Goal: Transaction & Acquisition: Obtain resource

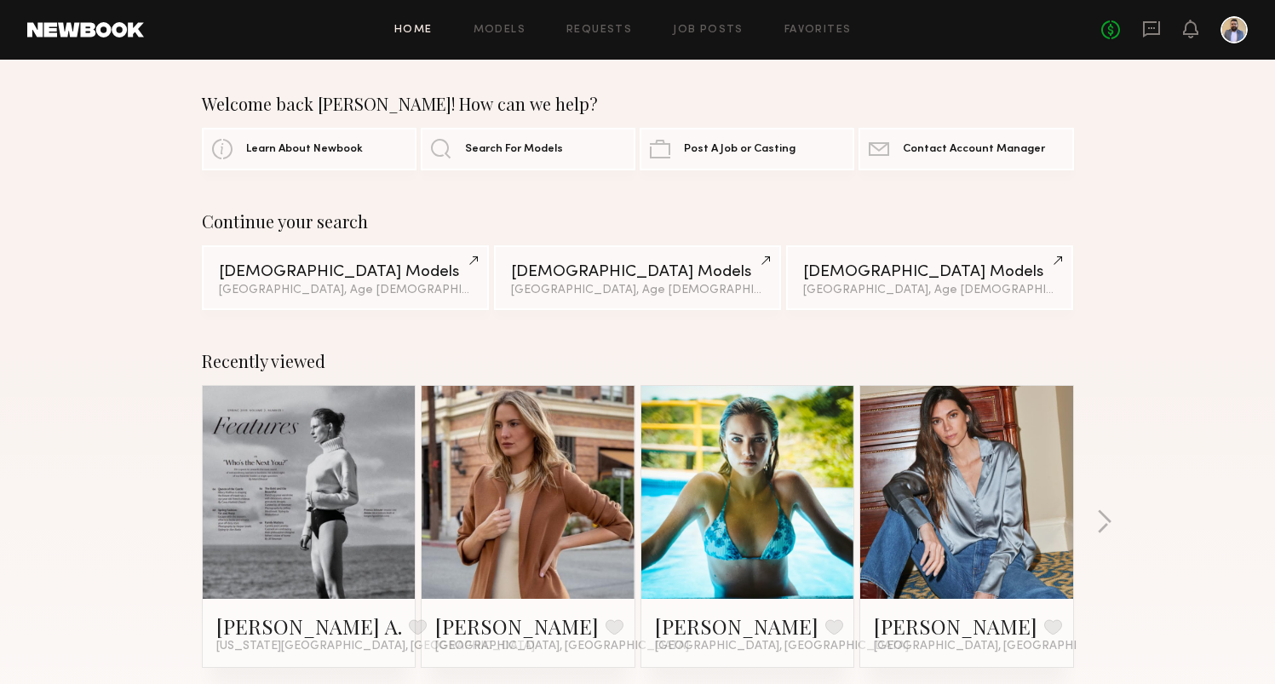
click at [496, 36] on div "Home Models Requests Job Posts Favorites Sign Out No fees up to $5,000" at bounding box center [696, 29] width 1104 height 27
click at [500, 28] on link "Models" at bounding box center [500, 30] width 52 height 11
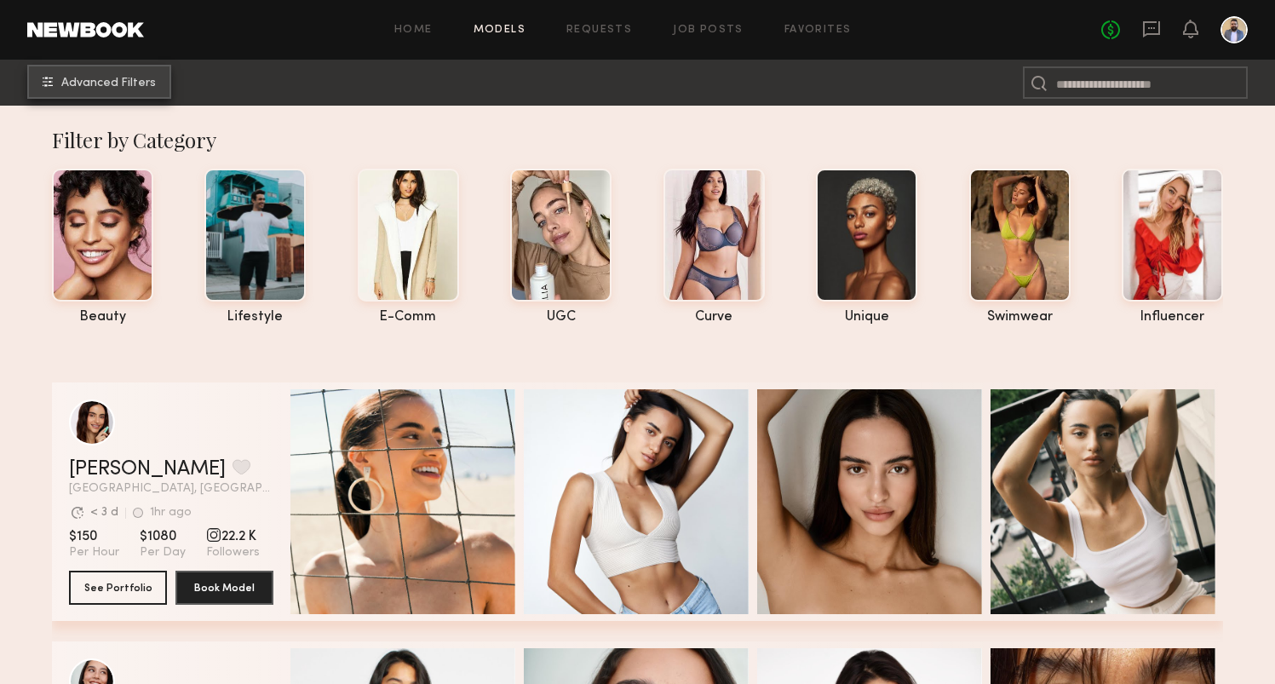
click at [120, 80] on span "Advanced Filters" at bounding box center [108, 84] width 95 height 12
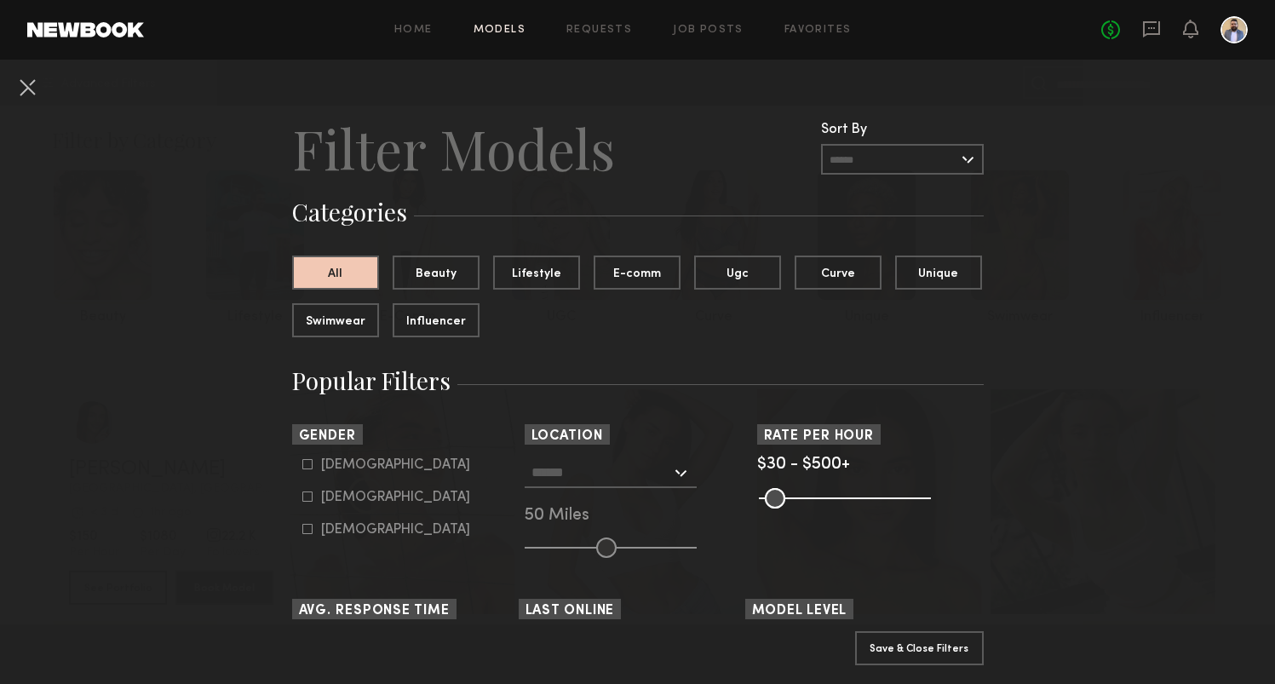
click at [320, 489] on form "Male Female Non-binary" at bounding box center [410, 497] width 216 height 80
click at [314, 505] on form "Male Female Non-binary" at bounding box center [410, 497] width 216 height 80
click at [304, 498] on icon at bounding box center [307, 497] width 10 height 10
type input "**"
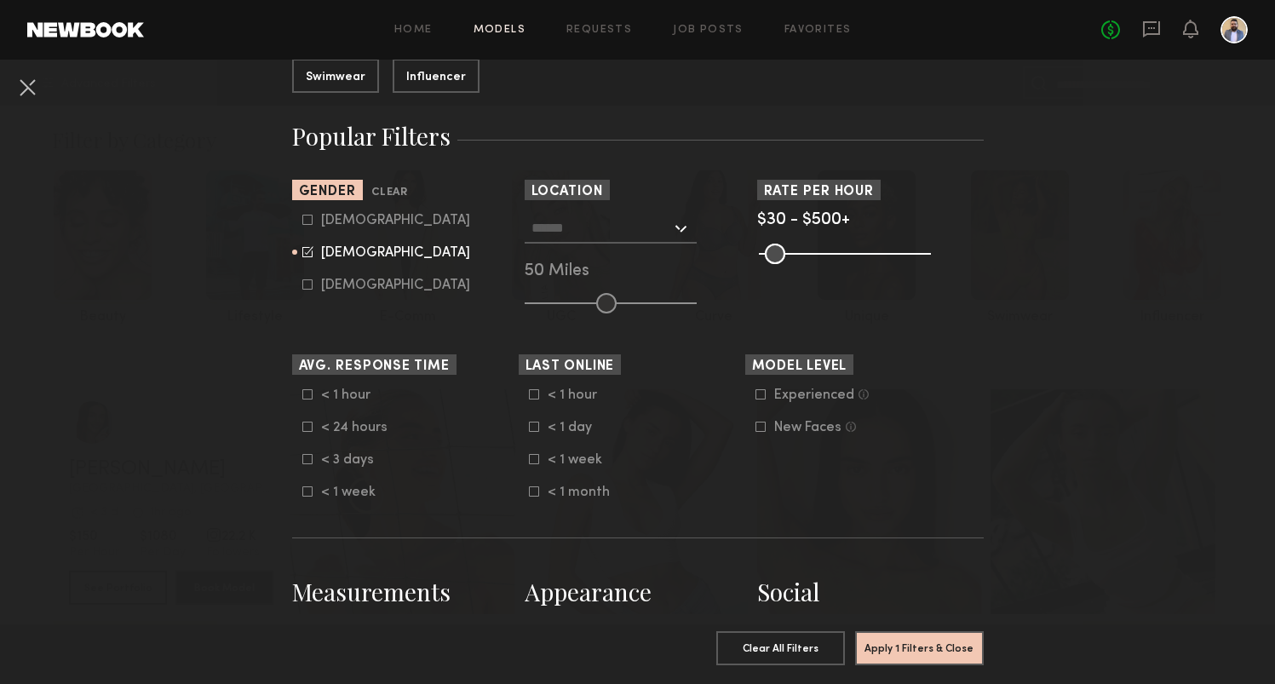
scroll to position [264, 0]
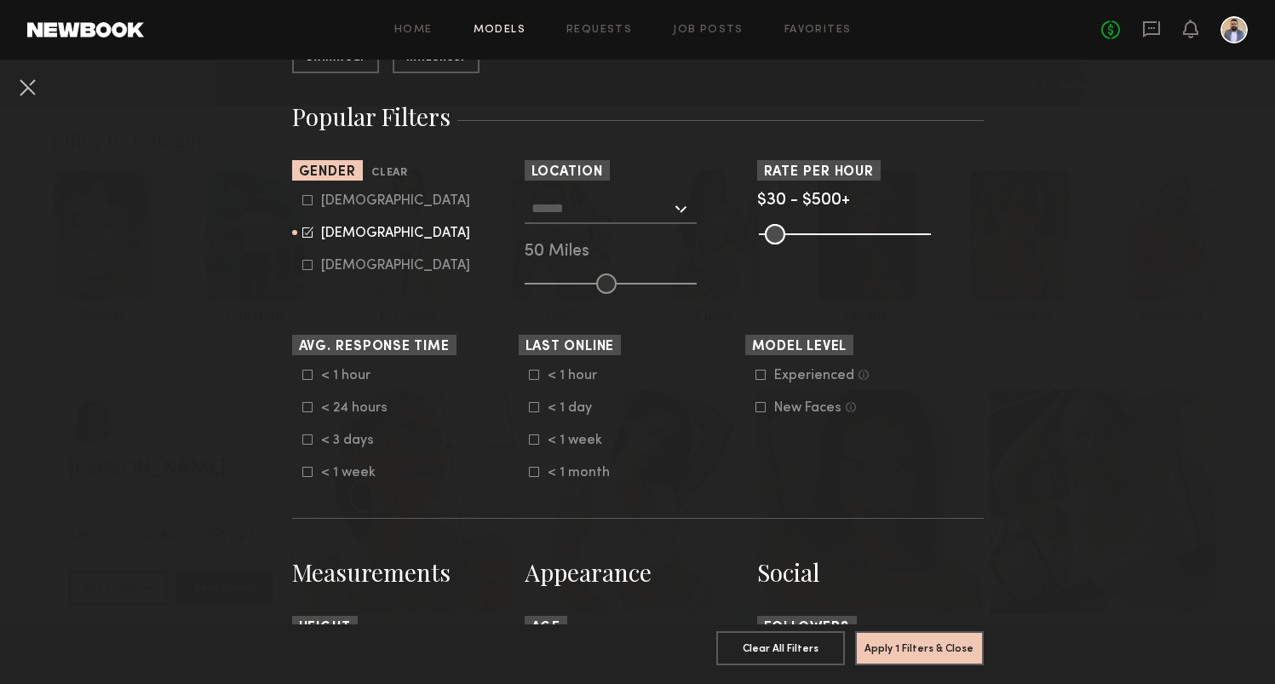
click at [671, 216] on div at bounding box center [611, 208] width 172 height 31
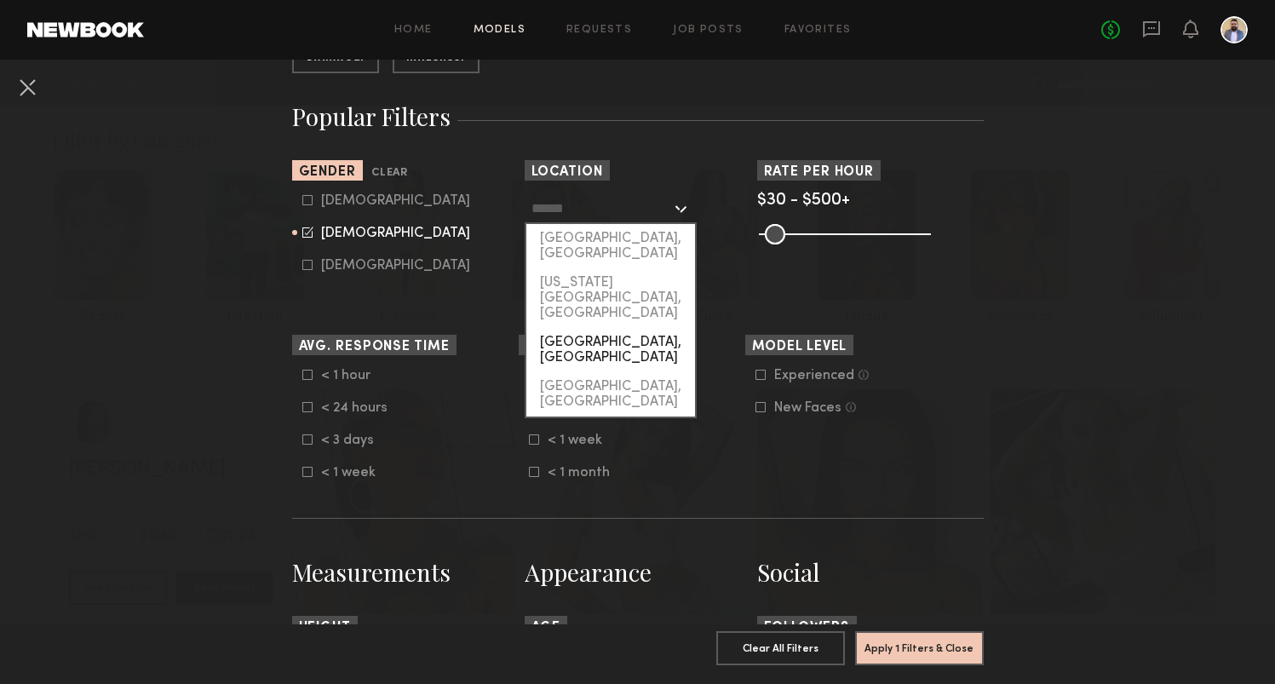
click at [617, 328] on div "Brooklyn, NY" at bounding box center [611, 350] width 169 height 44
type input "**********"
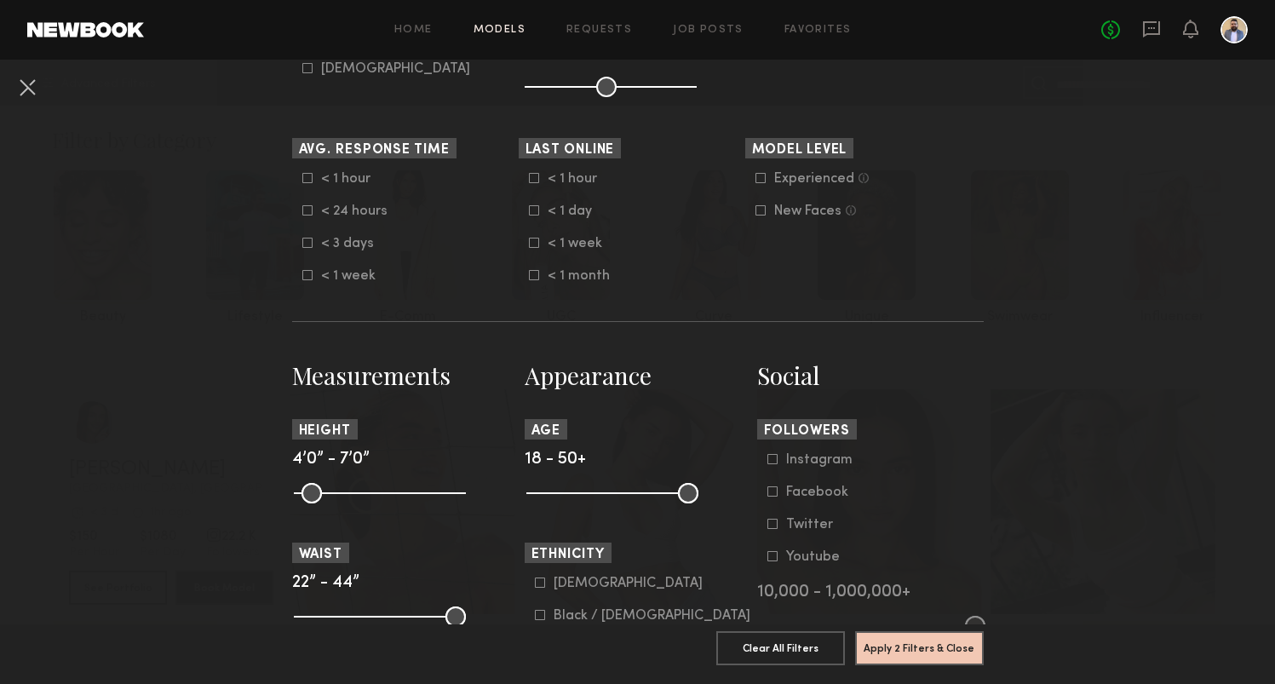
scroll to position [534, 0]
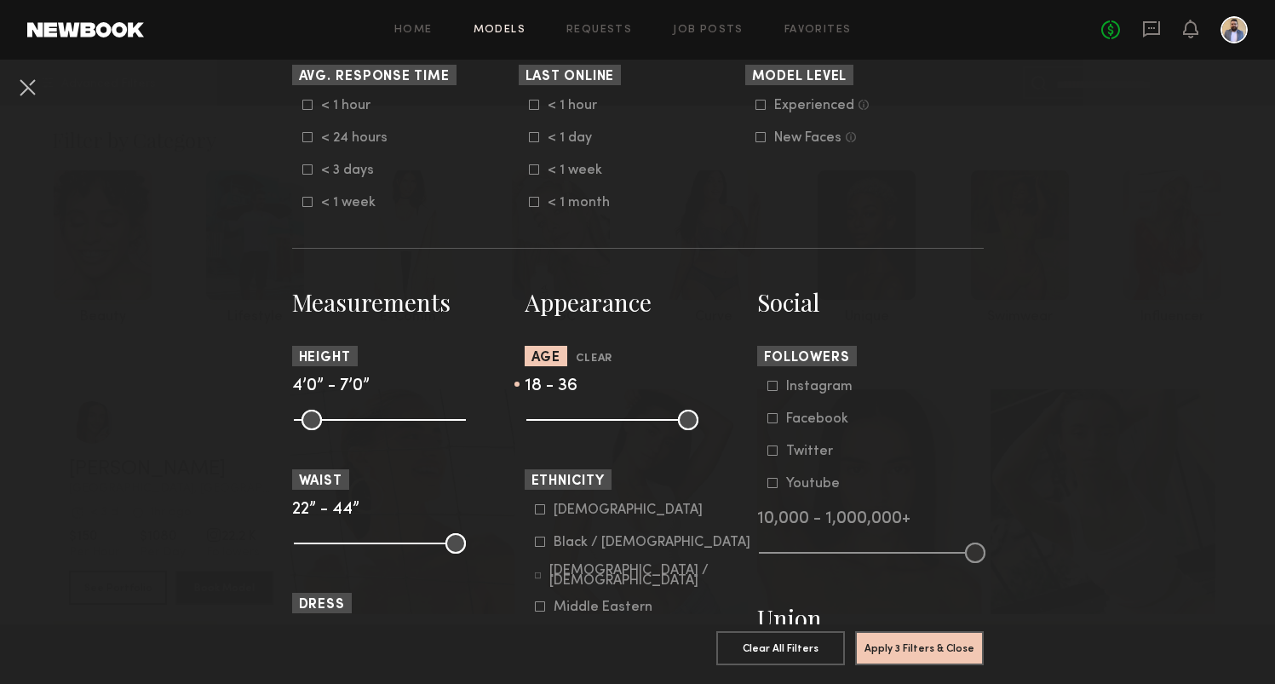
drag, startPoint x: 688, startPoint y: 421, endPoint x: 623, endPoint y: 420, distance: 64.8
type input "**"
click at [623, 420] on input "range" at bounding box center [613, 420] width 172 height 20
drag, startPoint x: 538, startPoint y: 419, endPoint x: 557, endPoint y: 417, distance: 19.7
type input "**"
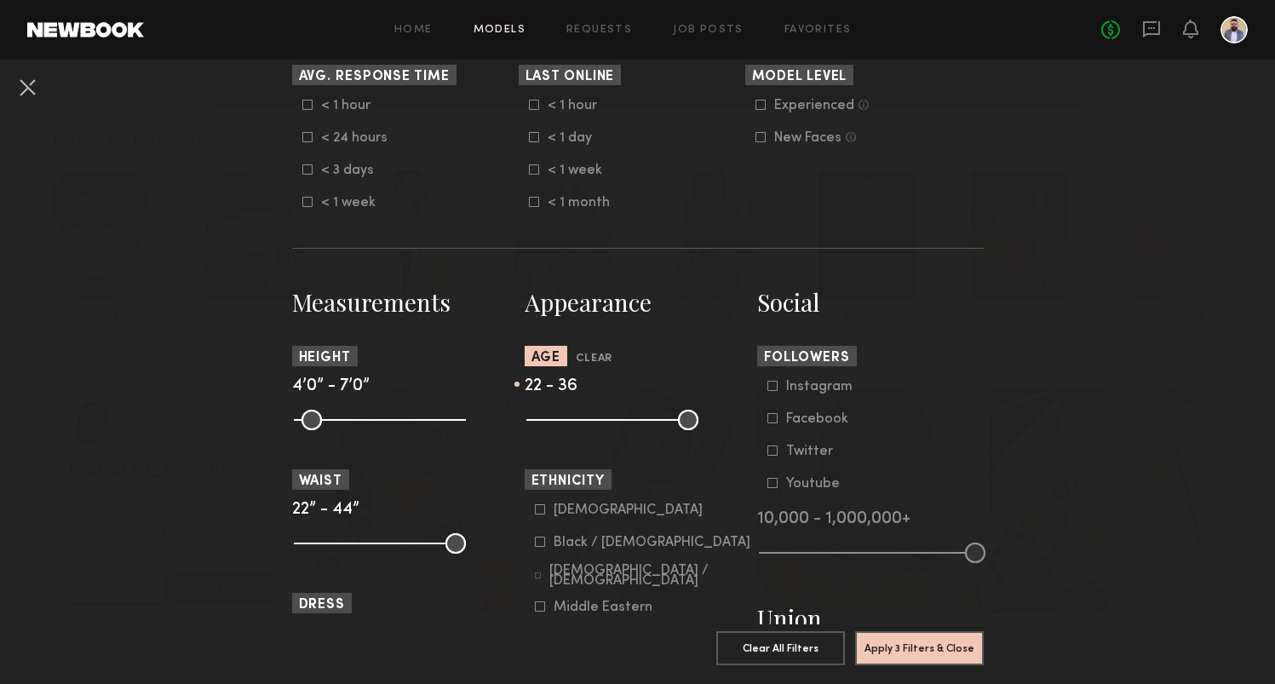
click at [557, 418] on input "range" at bounding box center [613, 420] width 172 height 20
click at [885, 649] on button "Apply 3 Filters & Close" at bounding box center [919, 647] width 129 height 34
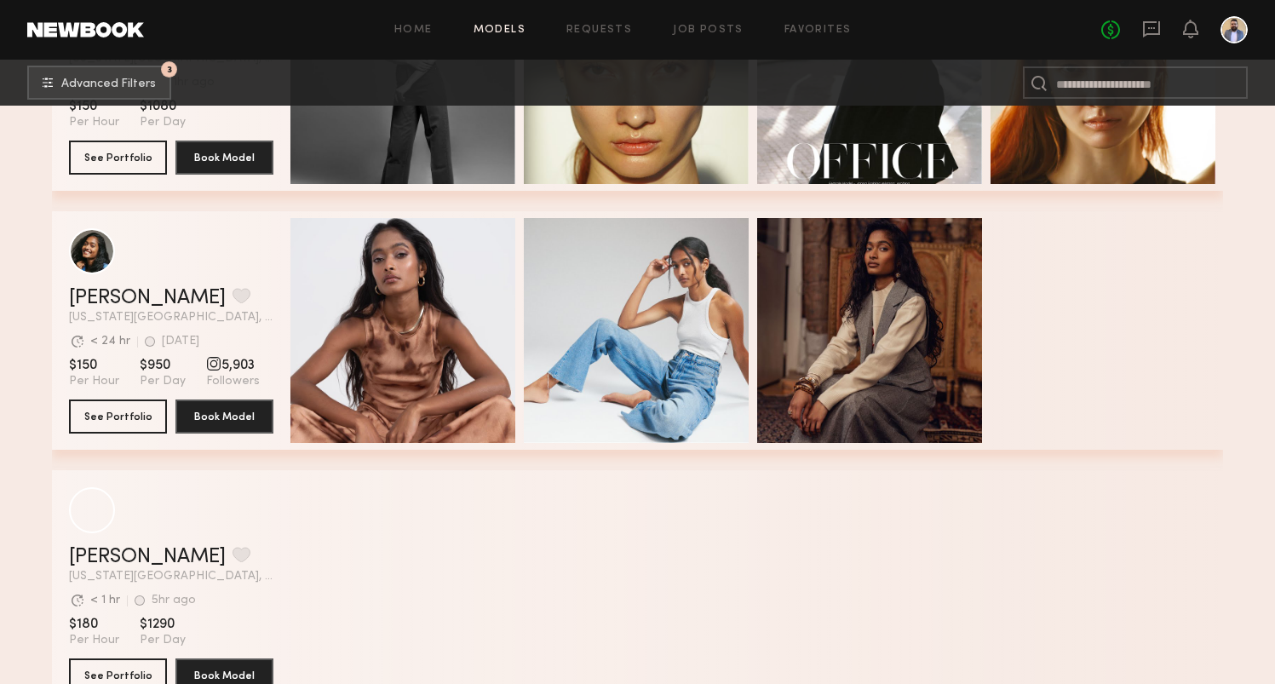
scroll to position [14202, 0]
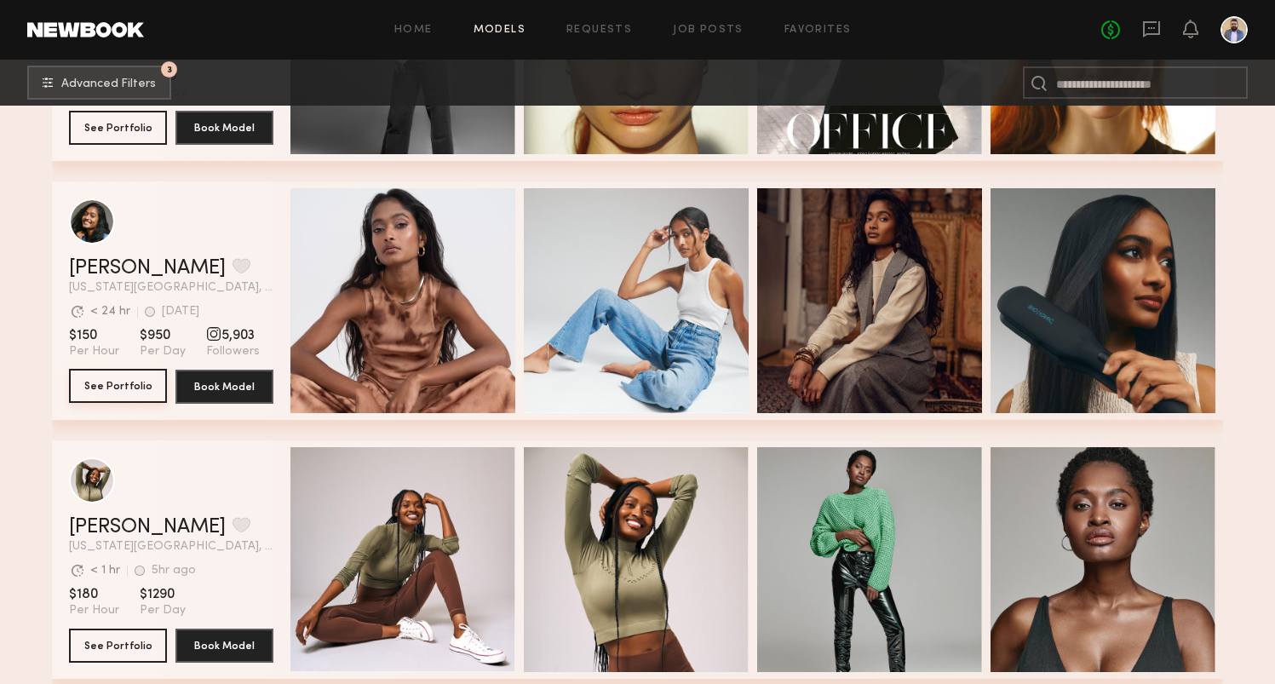
click at [116, 383] on button "See Portfolio" at bounding box center [118, 386] width 98 height 34
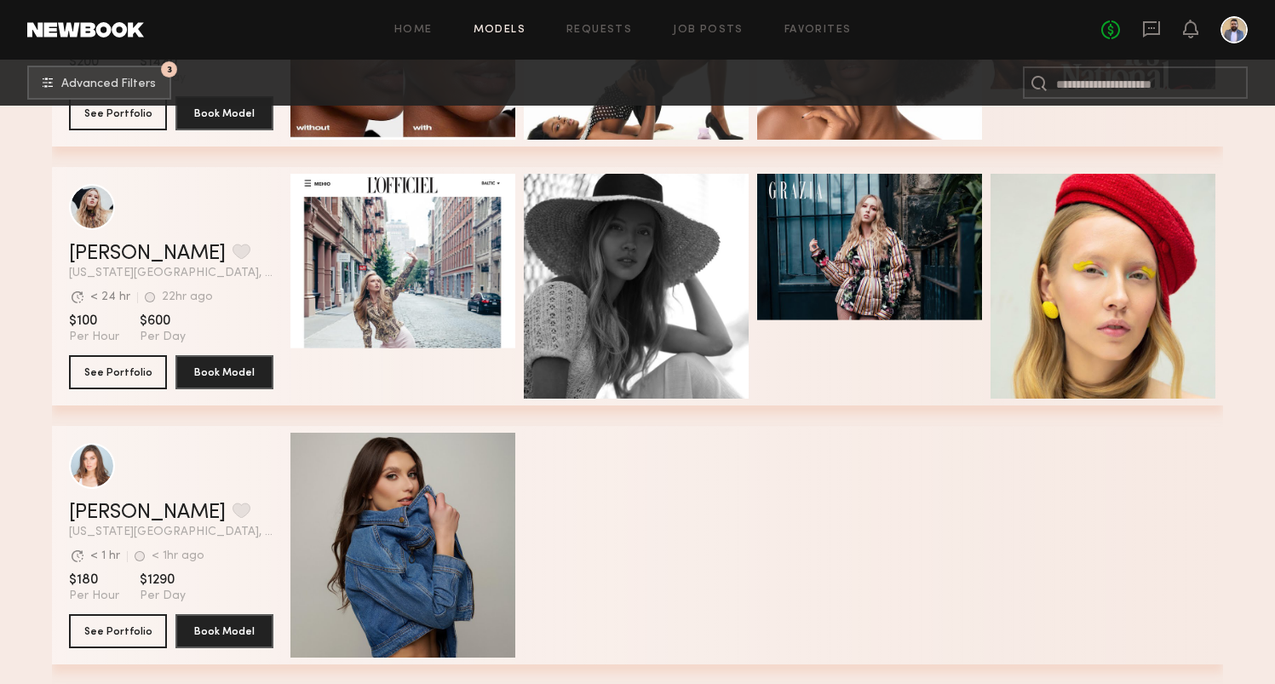
scroll to position [19173, 0]
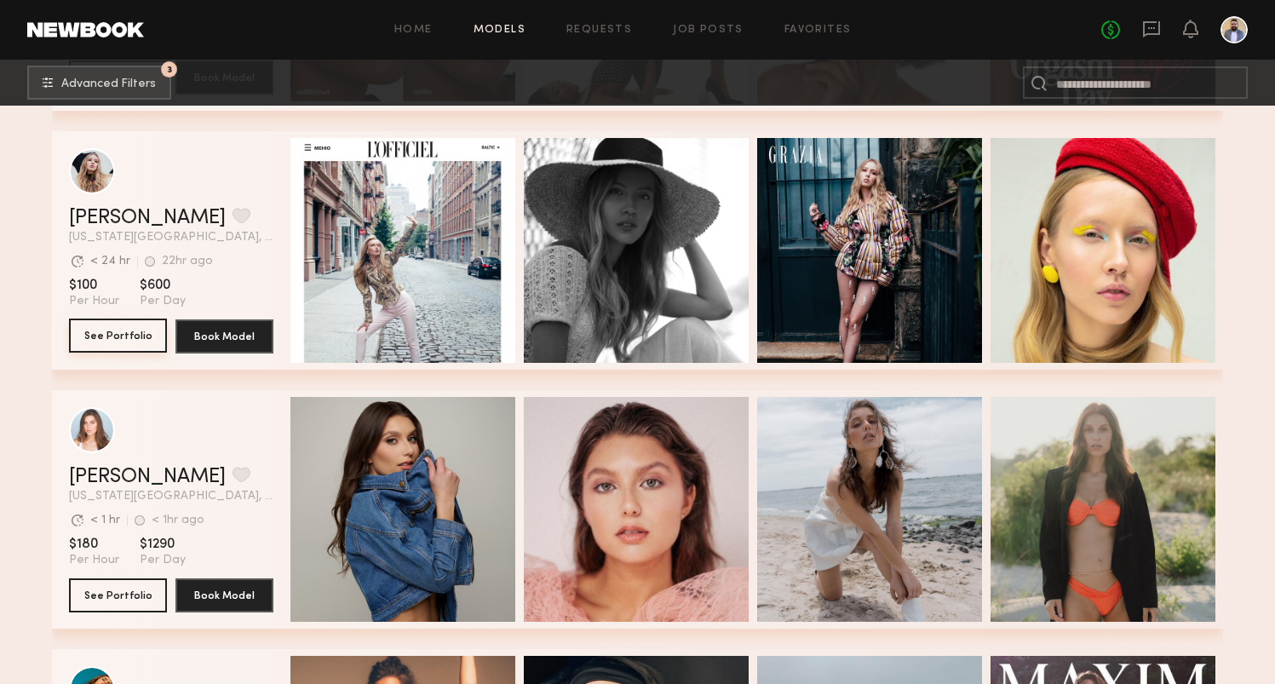
click at [103, 336] on button "See Portfolio" at bounding box center [118, 336] width 98 height 34
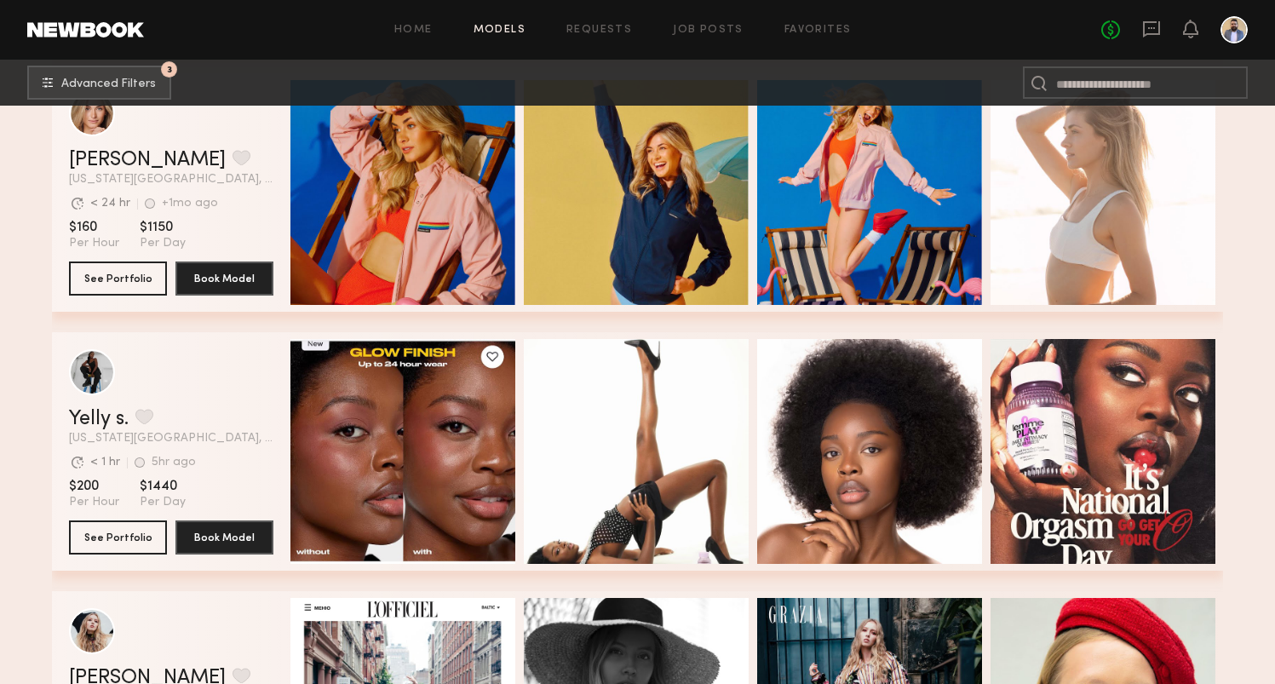
scroll to position [18670, 0]
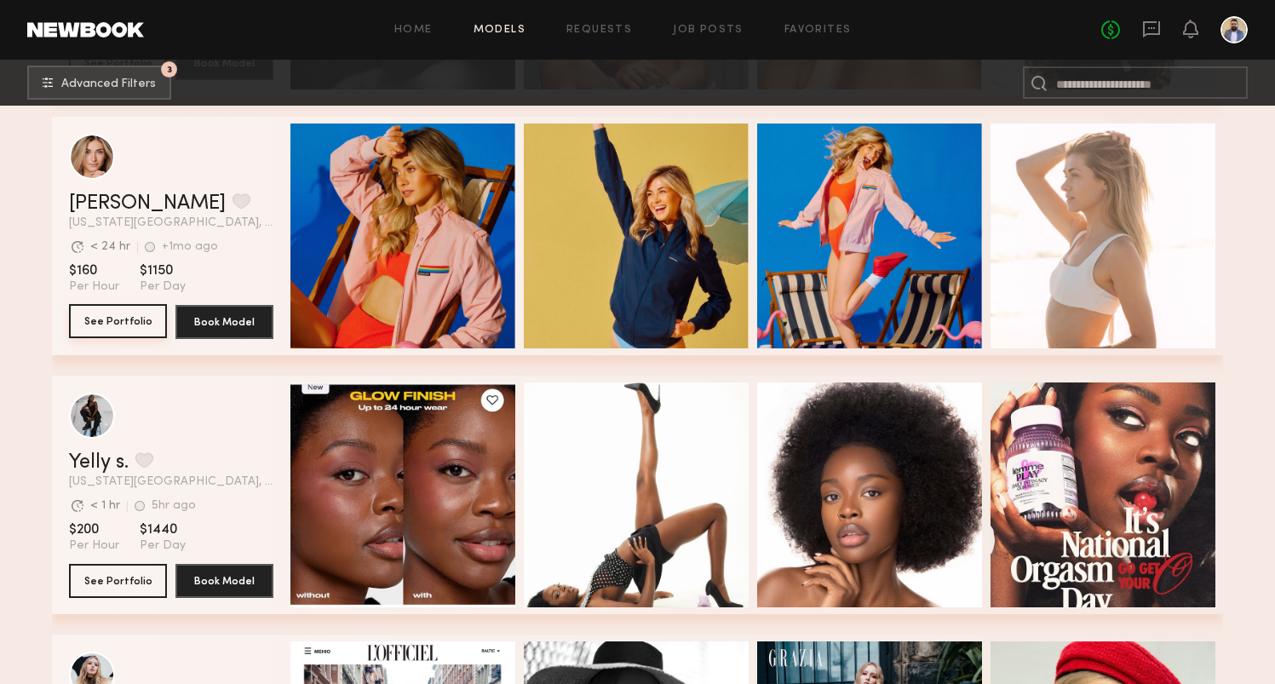
click at [129, 308] on button "See Portfolio" at bounding box center [118, 321] width 98 height 34
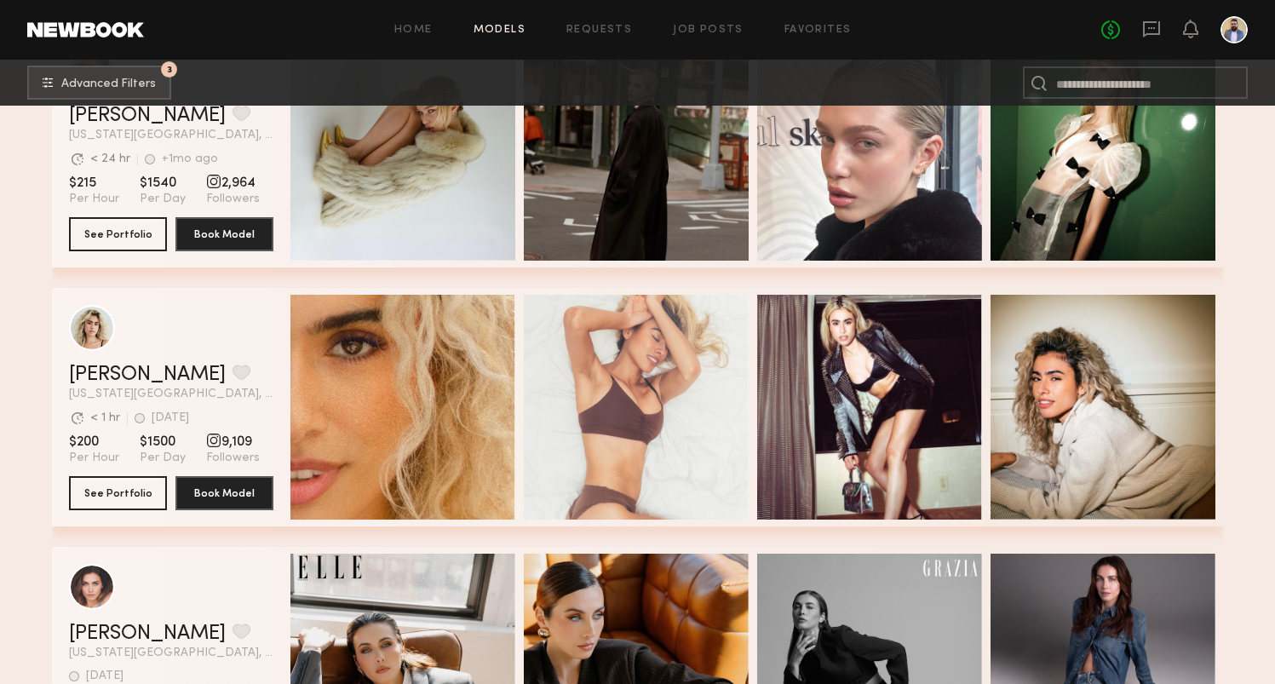
scroll to position [21725, 0]
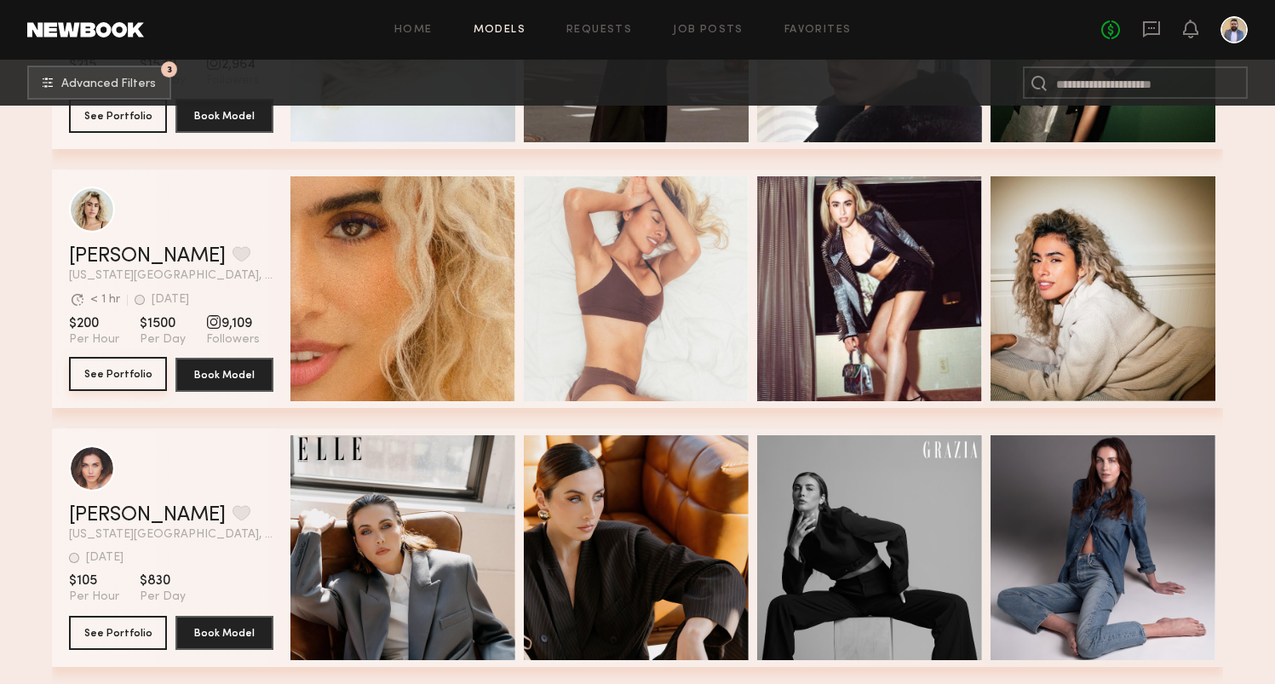
click at [108, 375] on button "See Portfolio" at bounding box center [118, 374] width 98 height 34
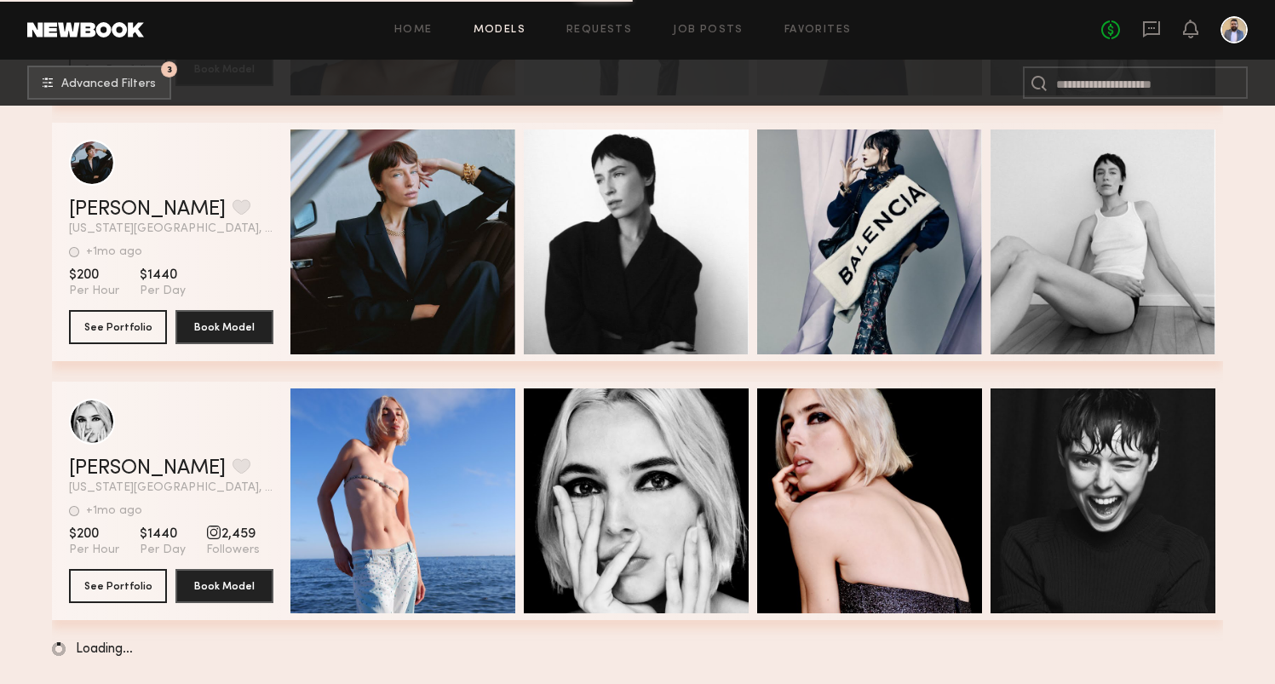
scroll to position [24621, 0]
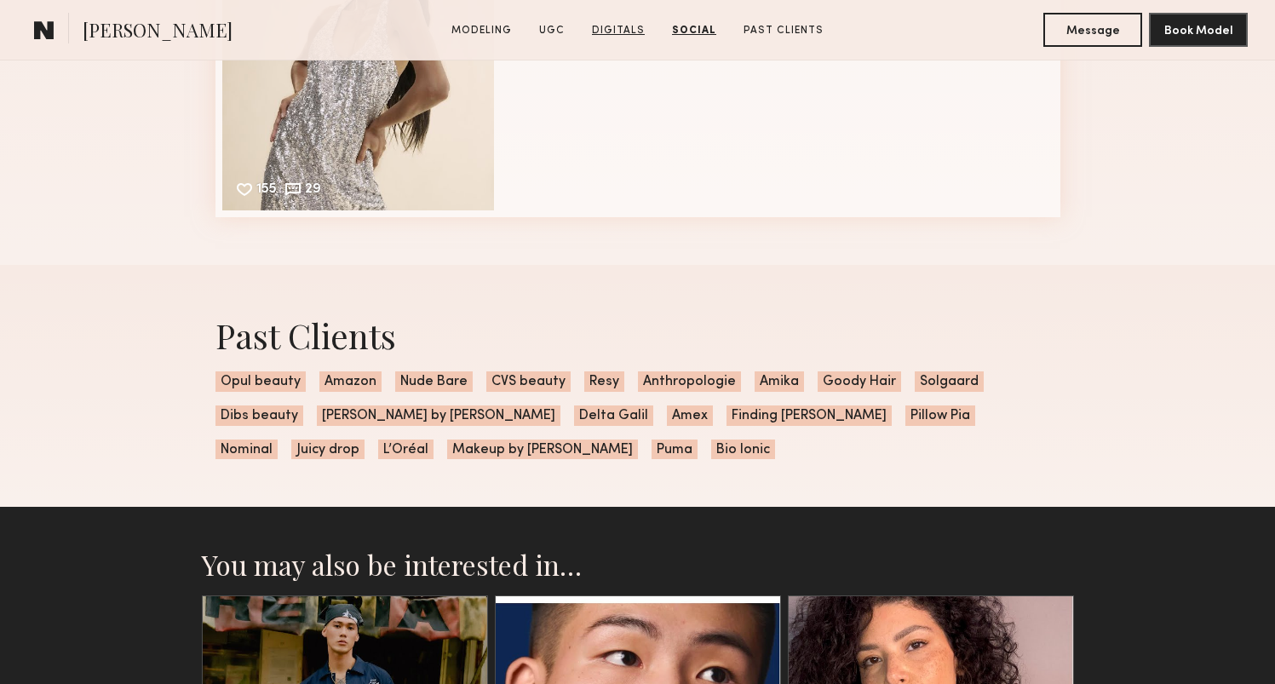
scroll to position [5152, 0]
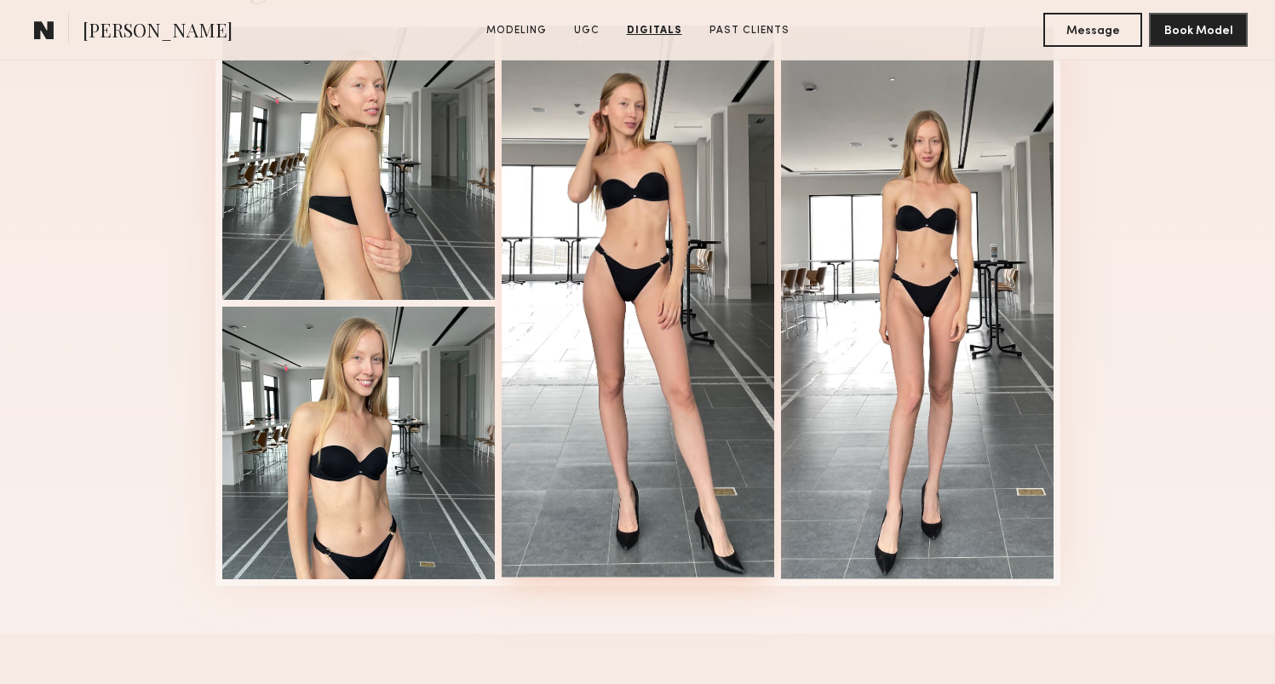
scroll to position [4037, 0]
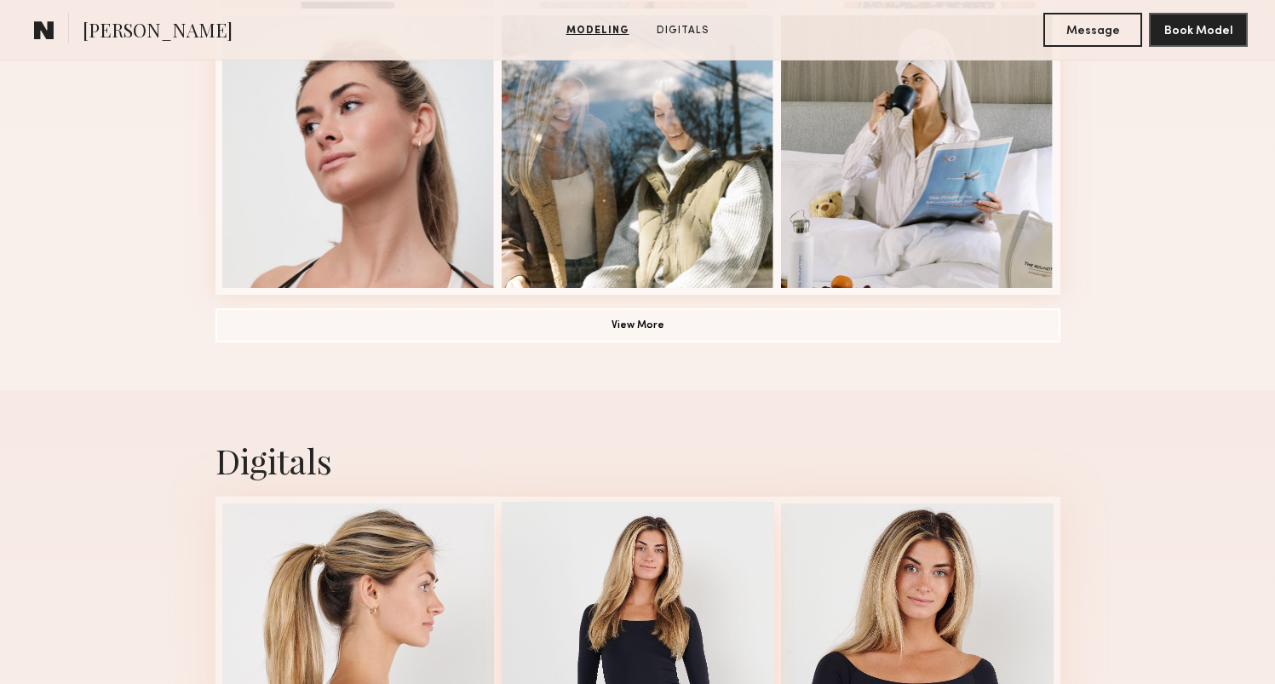
scroll to position [1295, 0]
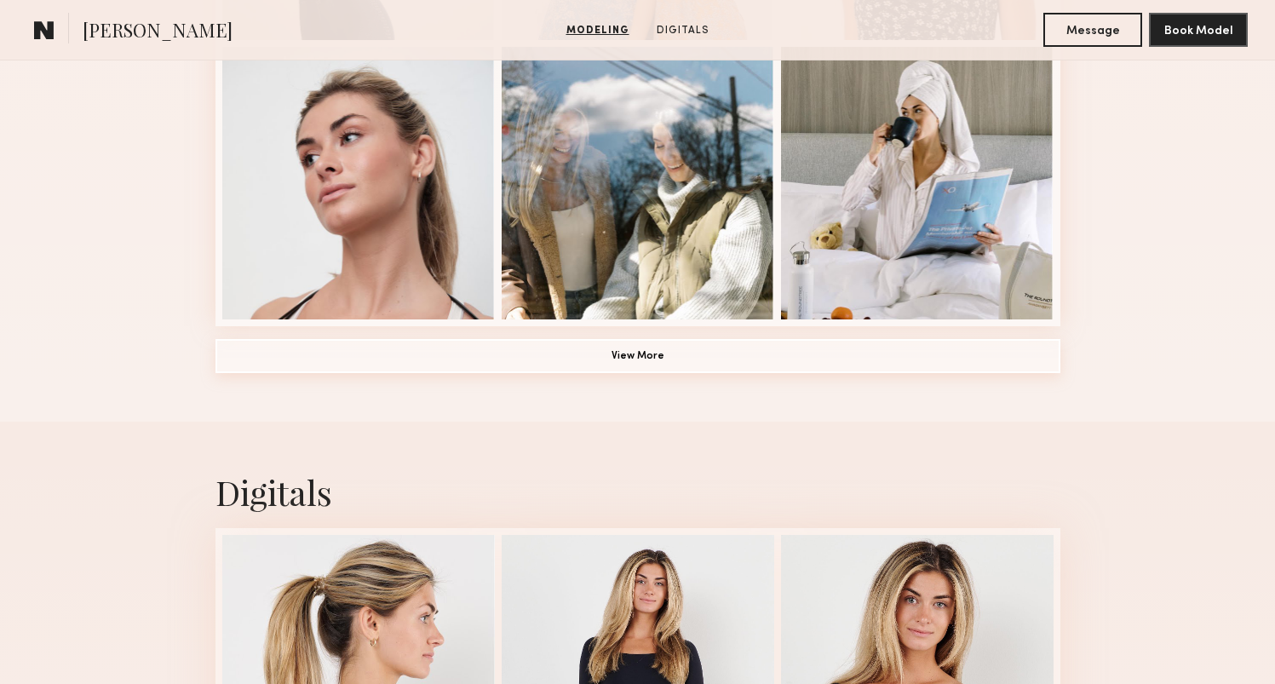
click at [814, 352] on button "View More" at bounding box center [638, 356] width 845 height 34
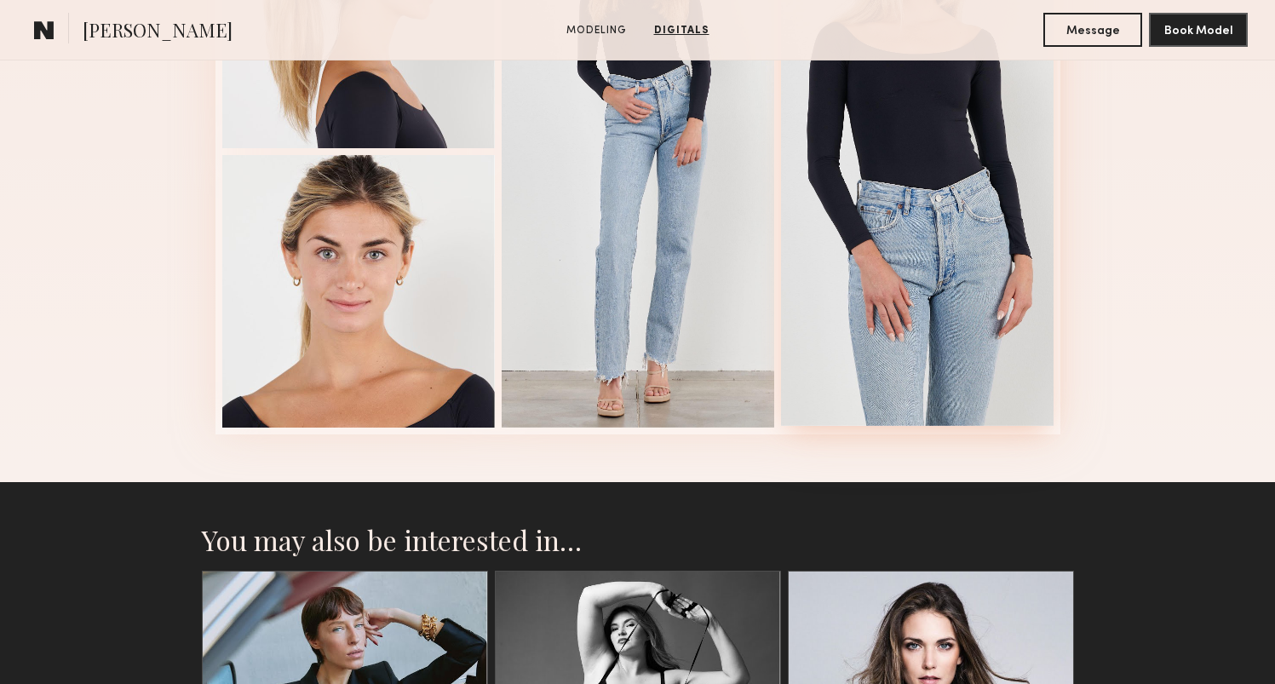
scroll to position [3204, 0]
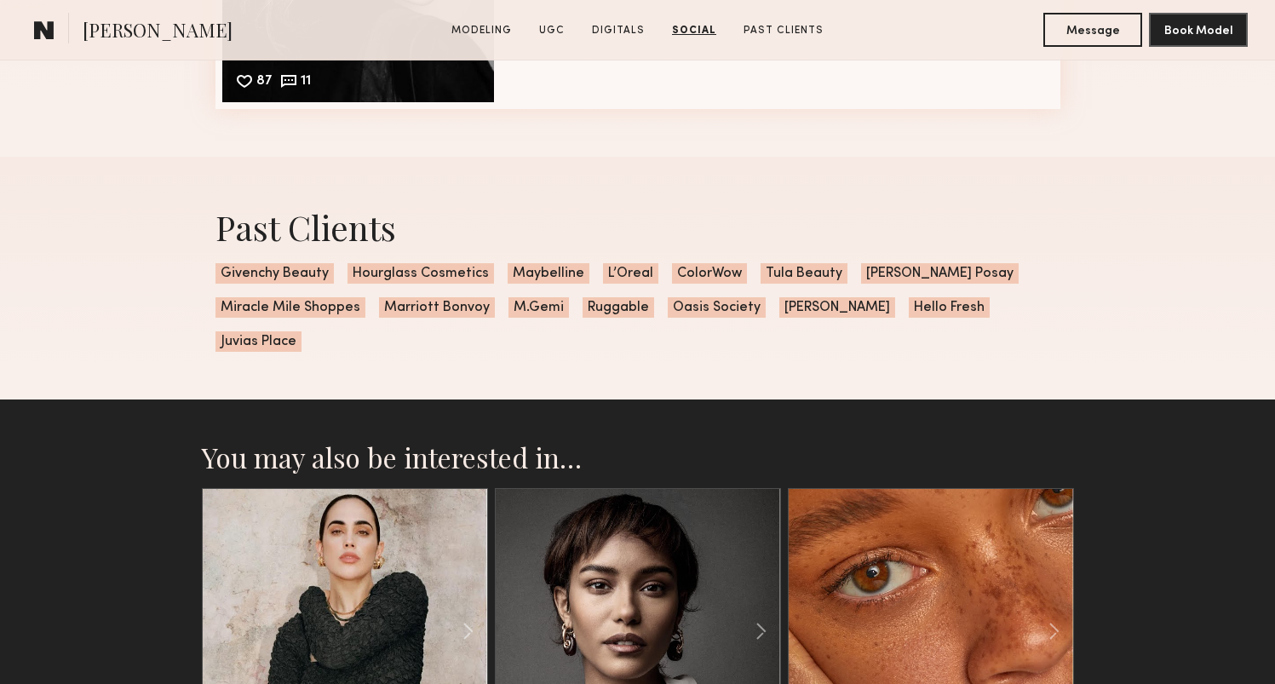
scroll to position [3518, 0]
